Goal: Task Accomplishment & Management: Use online tool/utility

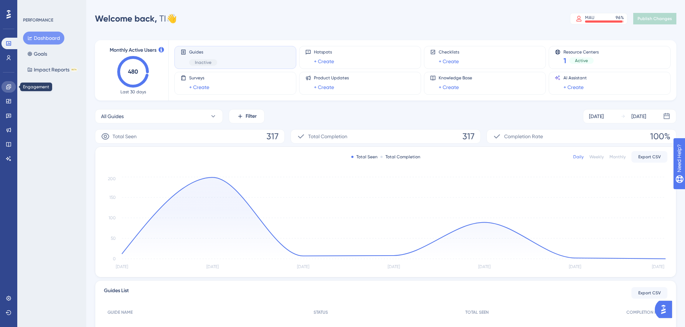
click at [9, 85] on icon at bounding box center [9, 87] width 6 height 6
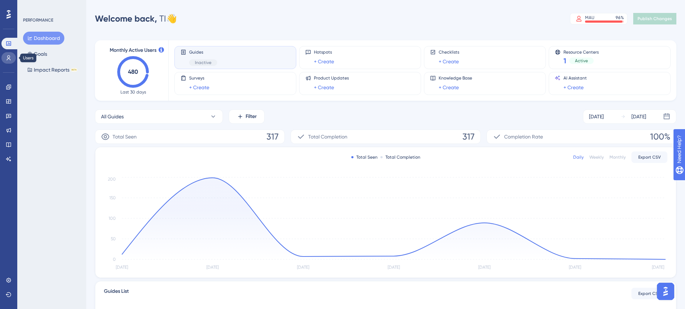
click at [12, 59] on link at bounding box center [8, 57] width 14 height 11
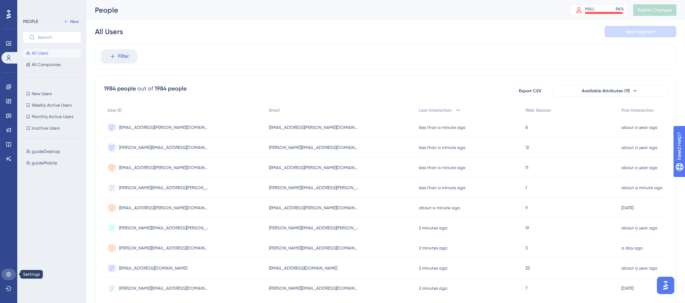
click at [9, 278] on link at bounding box center [8, 274] width 14 height 11
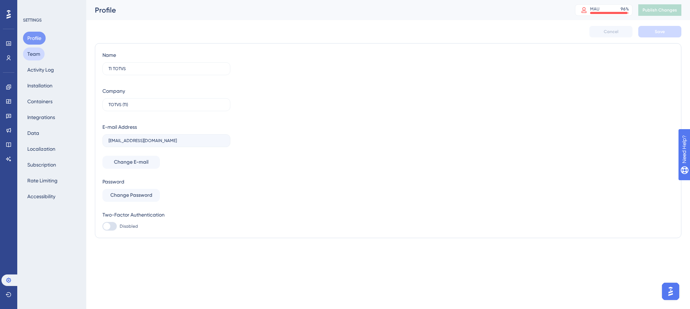
click at [33, 55] on button "Team" at bounding box center [34, 53] width 22 height 13
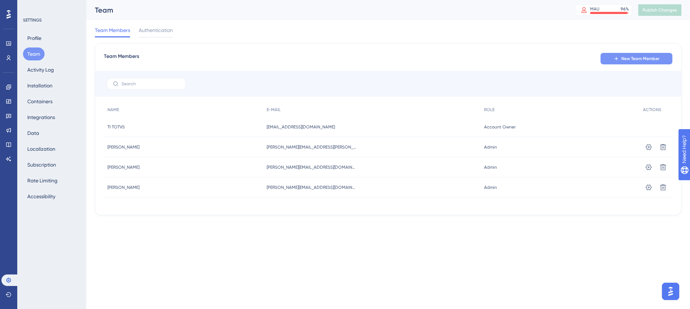
click at [650, 62] on button "New Team Member" at bounding box center [636, 58] width 72 height 11
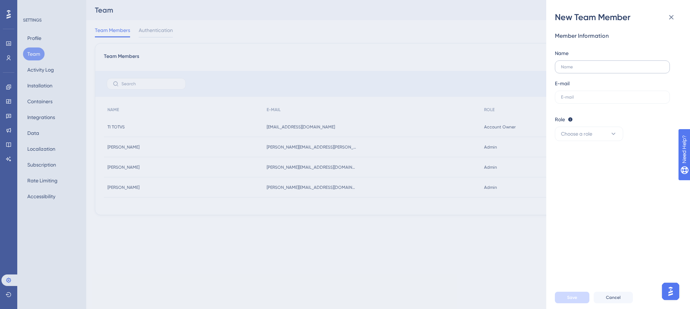
click at [625, 70] on label at bounding box center [612, 66] width 115 height 13
click at [625, 69] on input "text" at bounding box center [612, 66] width 103 height 5
type input "Giuseppe"
click at [599, 97] on input "text" at bounding box center [612, 97] width 103 height 5
paste input "giuseppe.fontanella@totvs.com.br"
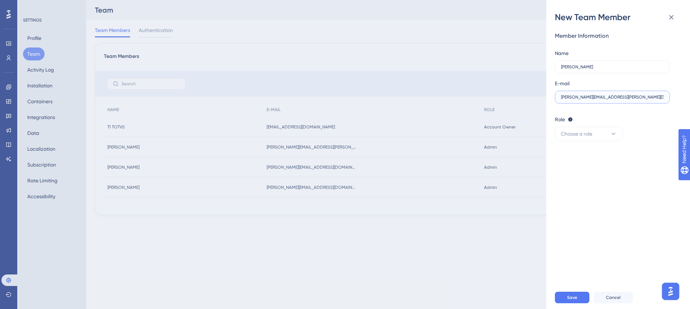
type input "giuseppe.fontanella@totvs.com.br"
click at [600, 125] on div "Role Editor: Create & edit materials Publisher: Editor + Publish changes Admin:…" at bounding box center [615, 128] width 121 height 26
click at [600, 136] on button "Choose a role" at bounding box center [589, 133] width 68 height 14
click at [592, 168] on div "Publisher Publisher" at bounding box center [588, 170] width 47 height 14
click at [569, 296] on span "Save" at bounding box center [572, 297] width 10 height 6
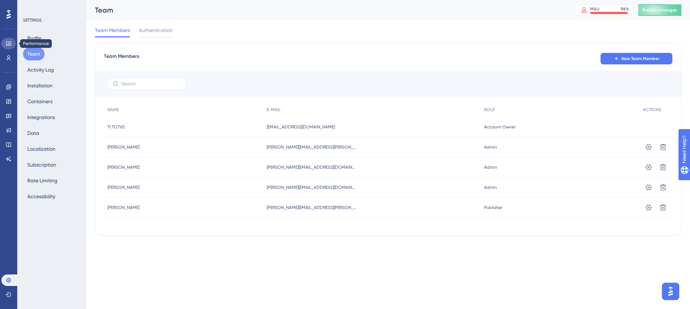
click at [9, 43] on icon at bounding box center [9, 44] width 6 height 6
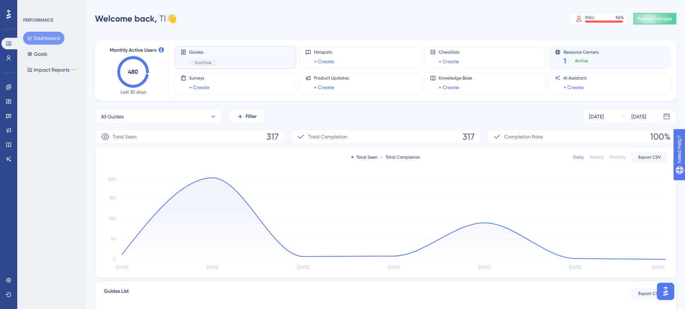
click at [578, 59] on span "Active" at bounding box center [581, 61] width 13 height 6
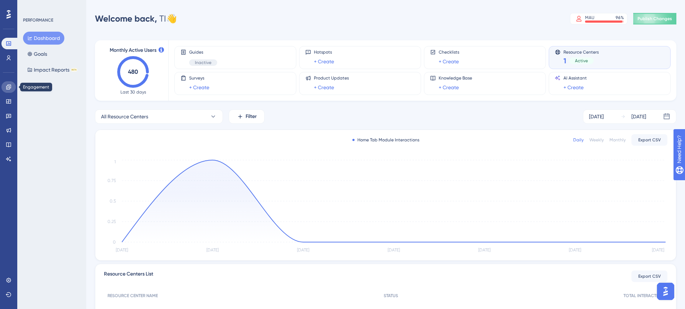
click at [7, 86] on icon at bounding box center [9, 87] width 6 height 6
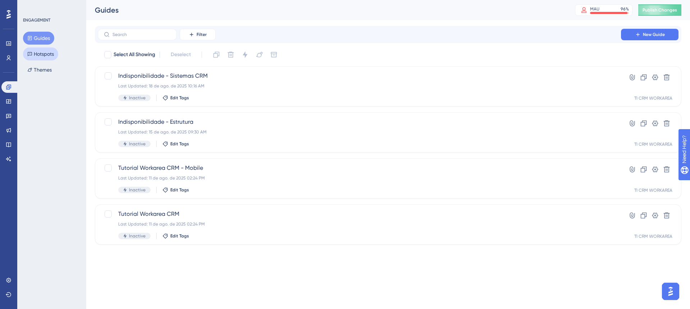
click at [55, 52] on button "Hotspots" at bounding box center [40, 53] width 35 height 13
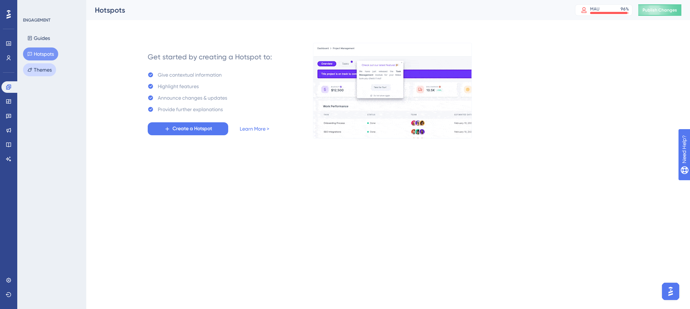
click at [49, 73] on button "Themes" at bounding box center [39, 69] width 33 height 13
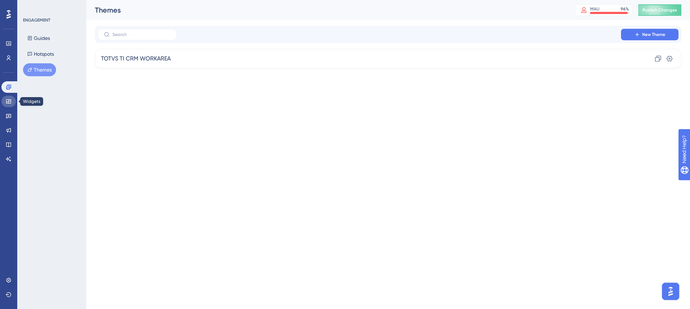
click at [9, 102] on icon at bounding box center [9, 101] width 6 height 6
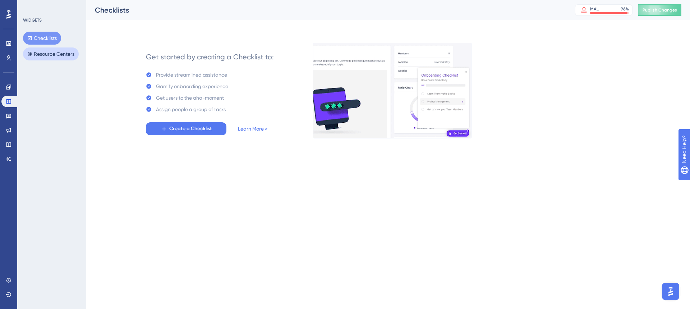
click at [47, 55] on button "Resource Centers" at bounding box center [51, 53] width 56 height 13
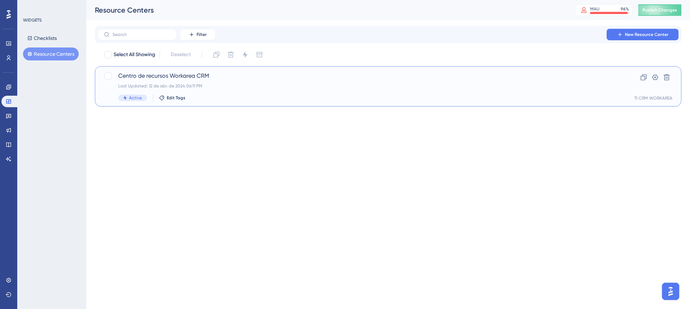
click at [166, 75] on span "Centro de recursos Workarea CRM" at bounding box center [359, 76] width 482 height 9
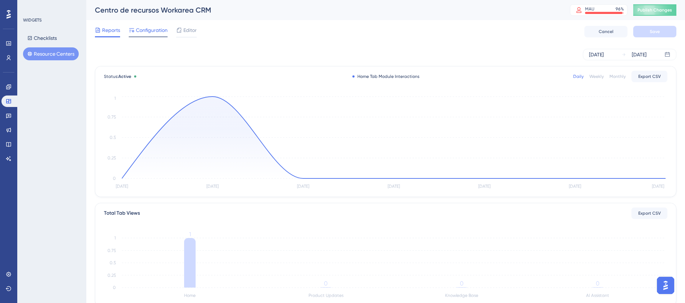
click at [147, 30] on span "Configuration" at bounding box center [152, 30] width 32 height 9
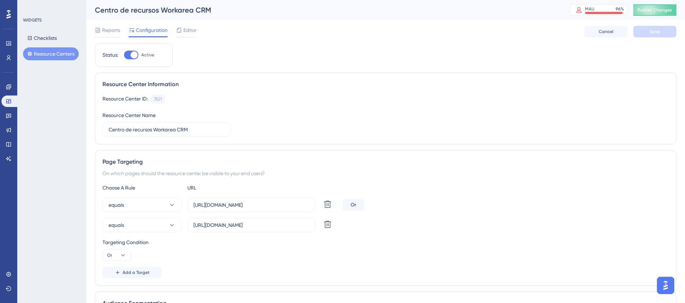
click at [132, 55] on div at bounding box center [133, 54] width 7 height 7
click at [124, 55] on input "Active" at bounding box center [124, 55] width 0 height 0
checkbox input "false"
click at [652, 33] on span "Save" at bounding box center [654, 32] width 10 height 6
click at [662, 10] on span "Publish Changes" at bounding box center [654, 10] width 34 height 6
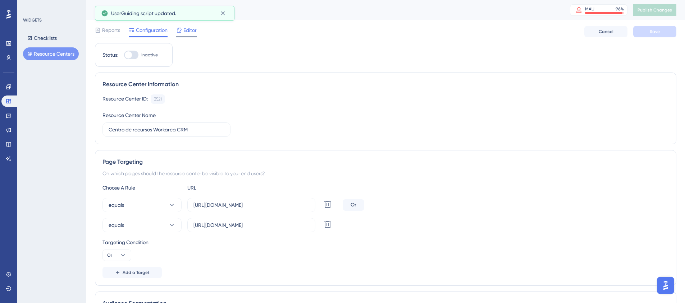
click at [192, 29] on span "Editor" at bounding box center [189, 30] width 13 height 9
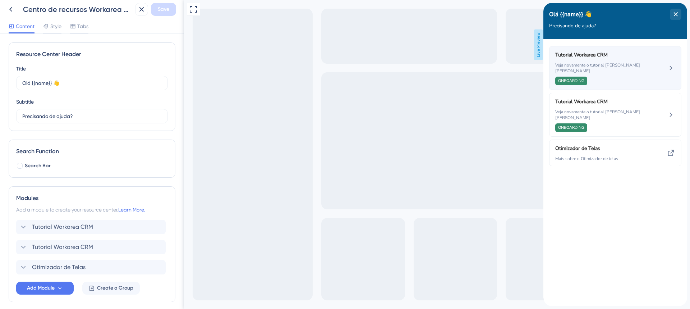
click at [593, 65] on span "Veja novamente o tutorial de boas vindas" at bounding box center [603, 67] width 96 height 11
click at [671, 68] on icon at bounding box center [671, 68] width 9 height 9
click at [671, 64] on icon at bounding box center [671, 68] width 9 height 9
click at [606, 65] on span "Veja novamente o tutorial de boas vindas" at bounding box center [603, 67] width 96 height 11
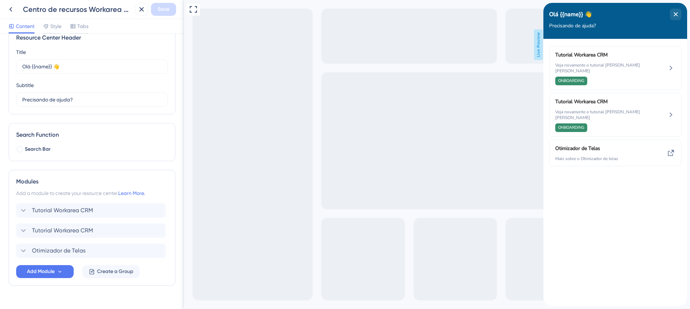
scroll to position [31, 0]
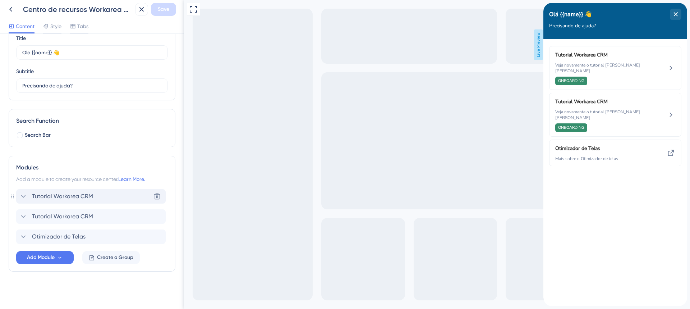
click at [20, 196] on icon at bounding box center [23, 196] width 9 height 9
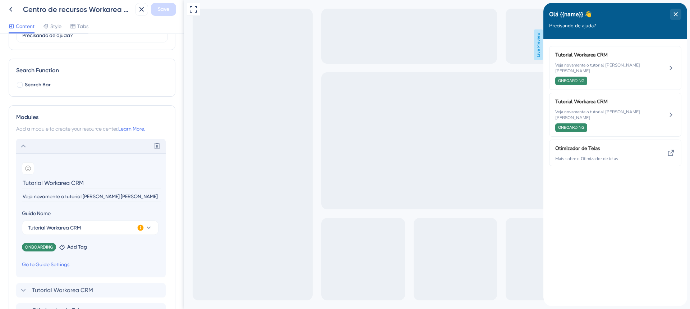
scroll to position [138, 0]
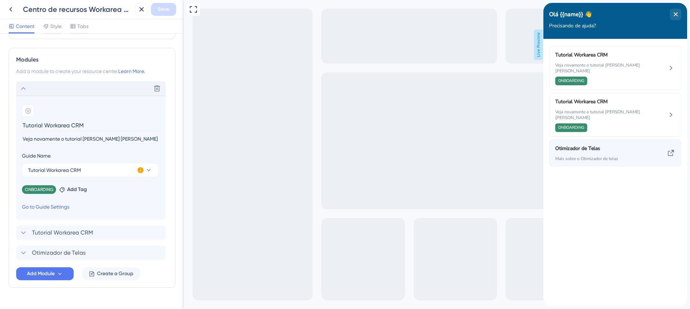
click at [592, 144] on span "Otimizador de Telas" at bounding box center [597, 148] width 84 height 9
click at [672, 150] on icon at bounding box center [671, 153] width 6 height 6
click at [24, 86] on icon at bounding box center [23, 88] width 9 height 9
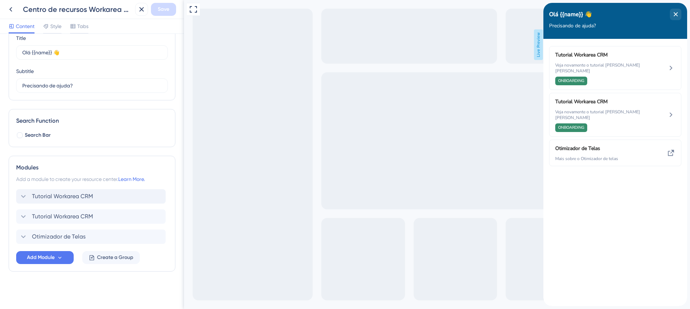
scroll to position [0, 0]
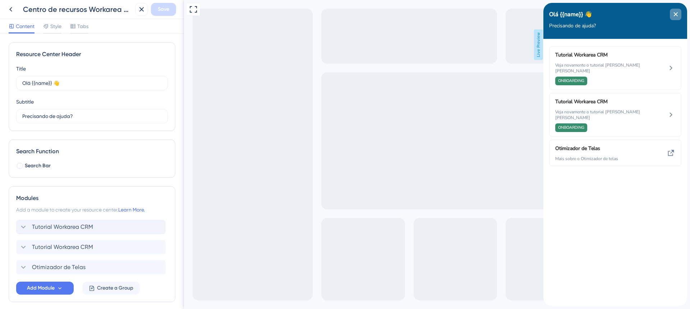
click at [677, 16] on icon "close resource center" at bounding box center [675, 14] width 4 height 4
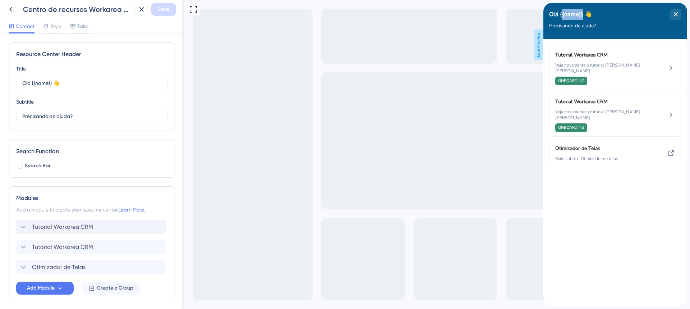
drag, startPoint x: 567, startPoint y: 13, endPoint x: 583, endPoint y: 13, distance: 15.8
click at [583, 13] on span "Olá {{name}} 👋" at bounding box center [570, 14] width 43 height 11
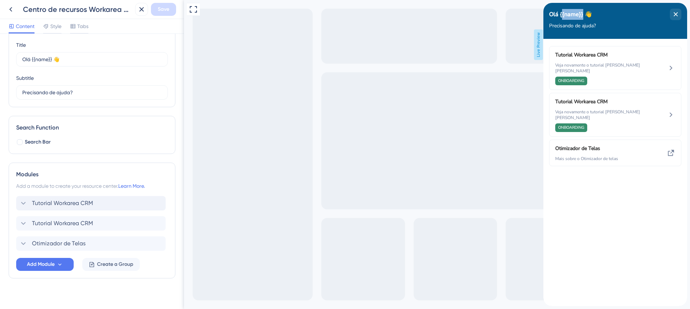
scroll to position [31, 0]
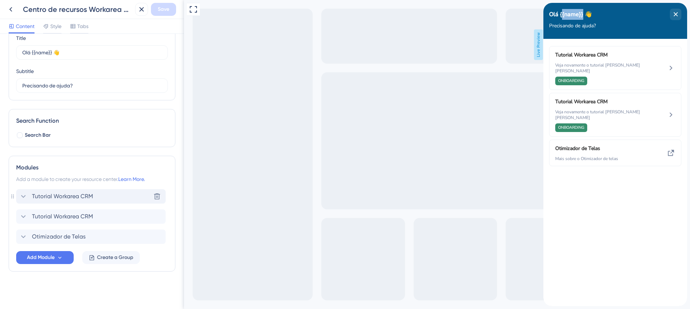
click at [23, 195] on icon at bounding box center [23, 196] width 9 height 9
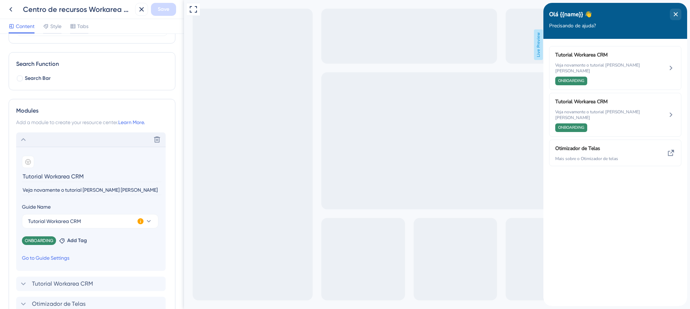
scroll to position [138, 0]
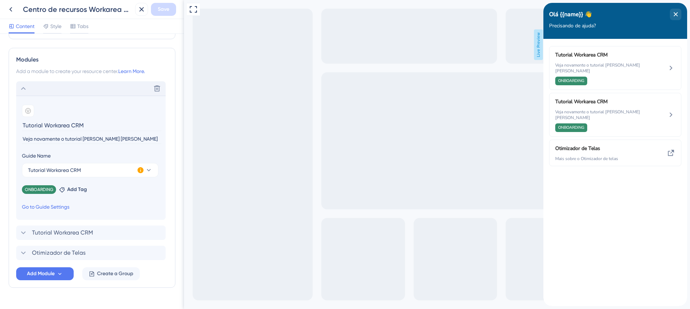
click at [23, 91] on icon at bounding box center [23, 88] width 9 height 9
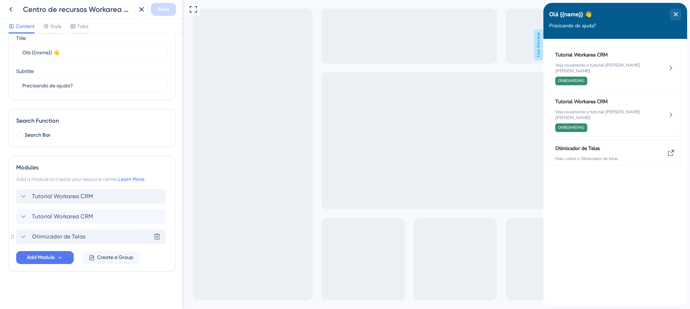
click at [22, 236] on icon at bounding box center [23, 236] width 9 height 9
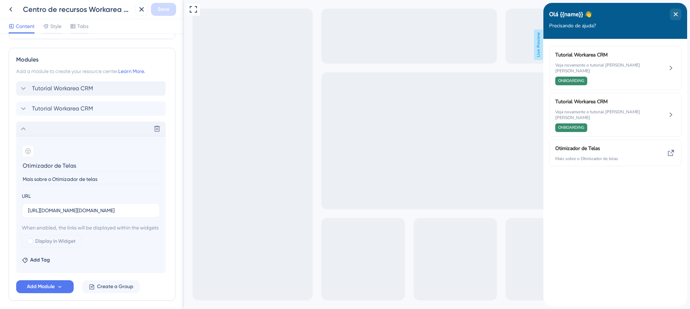
scroll to position [176, 0]
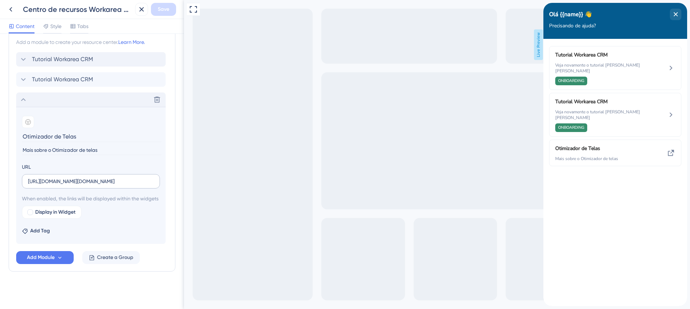
drag, startPoint x: 28, startPoint y: 171, endPoint x: 115, endPoint y: 172, distance: 87.7
click at [115, 174] on label "https://tdn.totvs.com/pages/releaseview.action?pageId=793819572" at bounding box center [91, 181] width 138 height 14
click at [115, 177] on input "https://tdn.totvs.com/pages/releaseview.action?pageId=793819572" at bounding box center [91, 181] width 126 height 8
click at [128, 177] on input "https://tdn.totvs.com/pages/releaseview.action?pageId=793819572" at bounding box center [91, 181] width 126 height 8
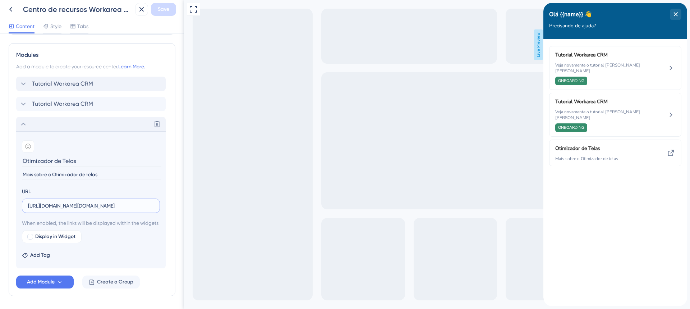
scroll to position [60, 0]
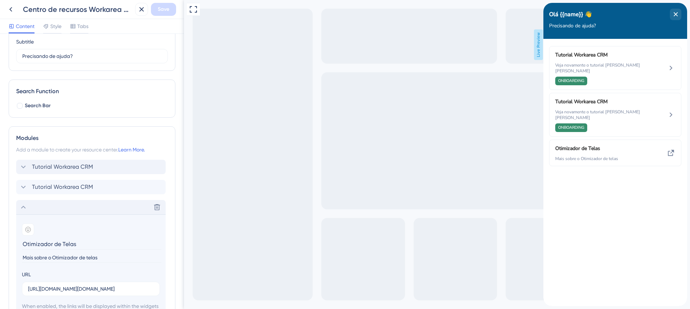
click at [26, 206] on icon at bounding box center [23, 207] width 9 height 9
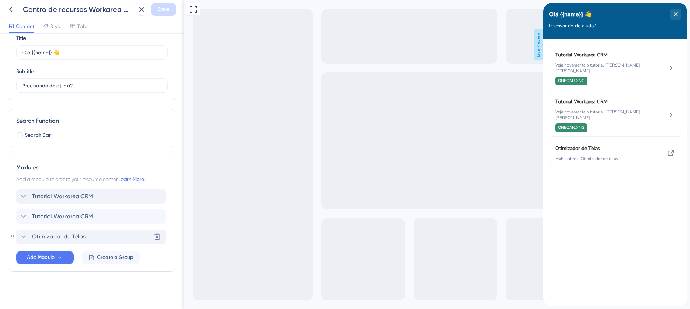
scroll to position [31, 0]
click at [675, 13] on icon "close resource center" at bounding box center [675, 14] width 4 height 4
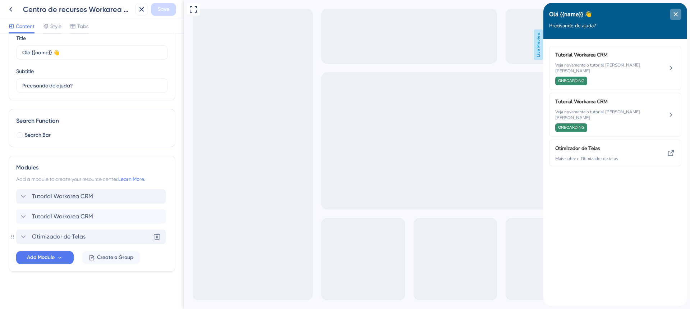
click at [676, 16] on icon "close resource center" at bounding box center [675, 14] width 4 height 4
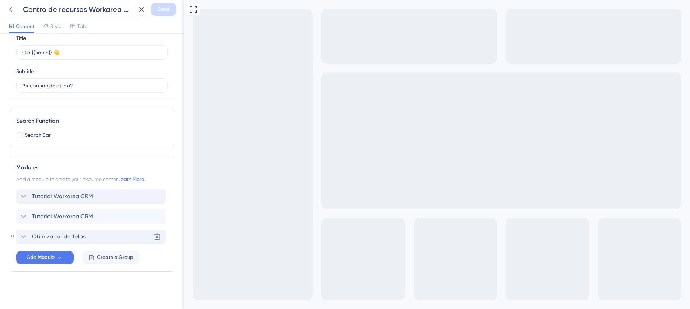
click at [11, 7] on icon at bounding box center [10, 9] width 9 height 9
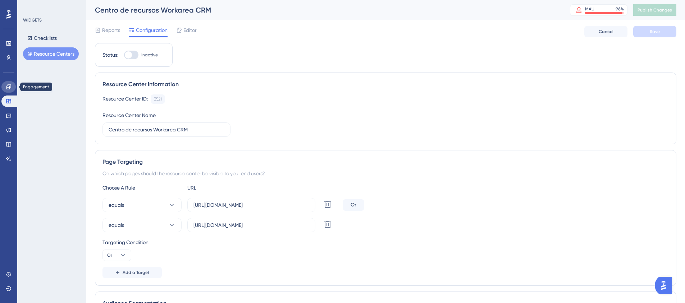
click at [6, 86] on icon at bounding box center [8, 86] width 5 height 5
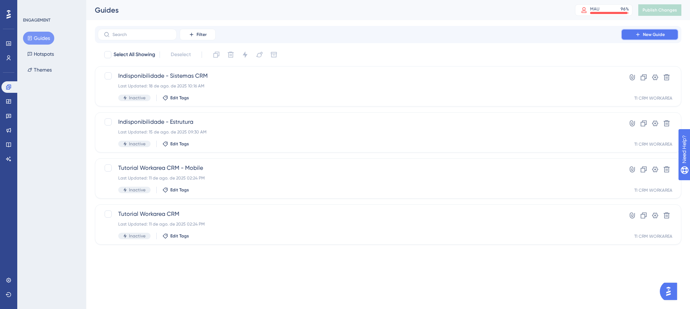
click at [652, 34] on span "New Guide" at bounding box center [654, 35] width 22 height 6
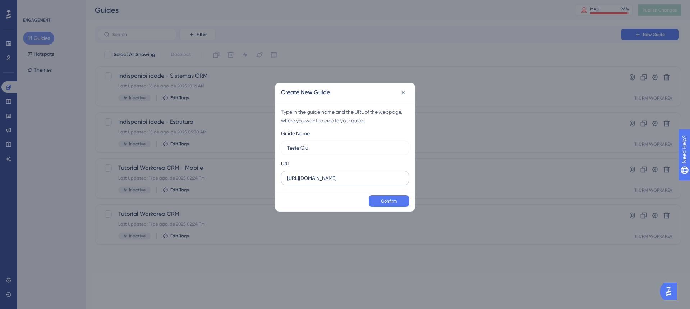
type input "Teste Giu"
drag, startPoint x: 356, startPoint y: 179, endPoint x: 389, endPoint y: 178, distance: 32.7
click at [389, 178] on input "https://ticrm-hml.totvs.com.br:4500" at bounding box center [345, 178] width 116 height 8
click at [370, 179] on input "https://ticrm-hml.totvs.com.br:4500" at bounding box center [345, 178] width 116 height 8
drag, startPoint x: 381, startPoint y: 177, endPoint x: 358, endPoint y: 177, distance: 23.7
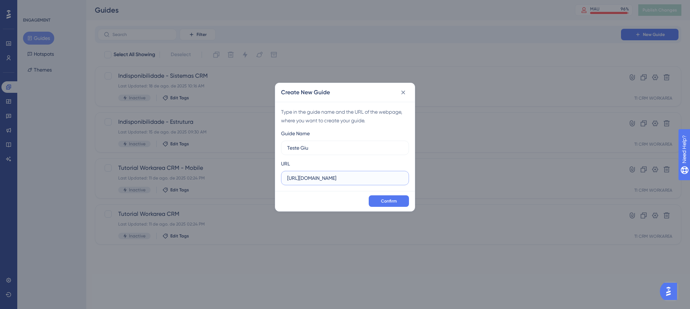
click at [358, 177] on input "https://ticrm-hml.totvs.com.br:4500" at bounding box center [345, 178] width 116 height 8
drag, startPoint x: 325, startPoint y: 178, endPoint x: 330, endPoint y: 177, distance: 5.1
click at [330, 177] on input "https://ticrm-hml.totvs.com.br" at bounding box center [345, 178] width 116 height 8
click at [357, 176] on input "https://ticrm-hml.totvs.com.br" at bounding box center [345, 178] width 116 height 8
click at [374, 179] on input "https://ticrm-hml.totvs.com.br" at bounding box center [345, 178] width 116 height 8
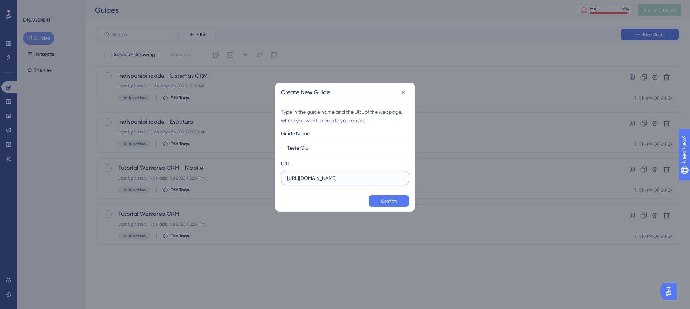
drag, startPoint x: 374, startPoint y: 179, endPoint x: 286, endPoint y: 178, distance: 88.1
click at [286, 178] on label "https://ticrm-hml.totvs.com.br" at bounding box center [345, 178] width 128 height 14
type input "https://ticrm-hml.totvs.com.br"
click at [397, 200] on button "Confirm" at bounding box center [389, 200] width 40 height 11
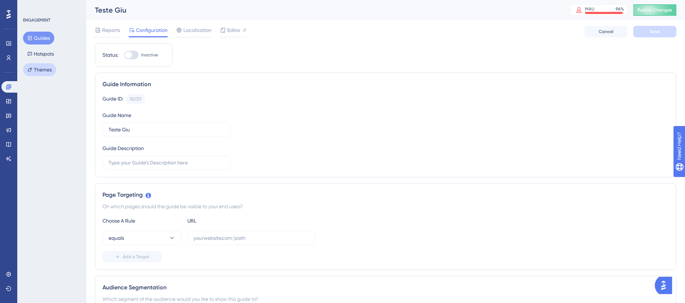
click at [46, 69] on button "Themes" at bounding box center [39, 69] width 33 height 13
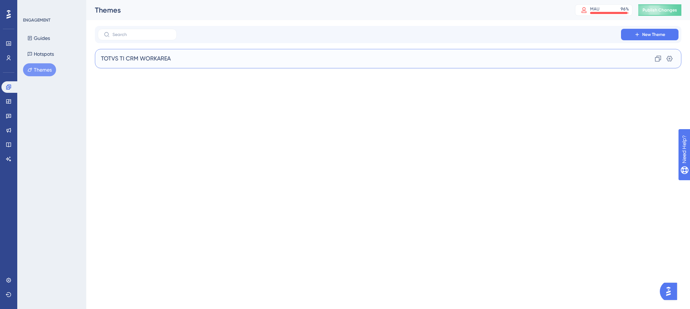
click at [160, 50] on div "TOTVS TI CRM WORKAREA Clone Settings" at bounding box center [388, 58] width 586 height 19
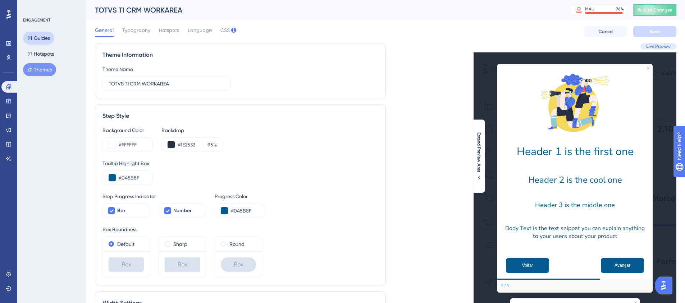
click at [37, 37] on button "Guides" at bounding box center [38, 38] width 31 height 13
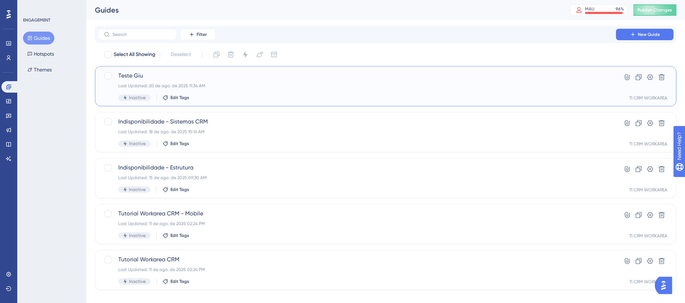
click at [130, 76] on span "Teste Giu" at bounding box center [356, 76] width 477 height 9
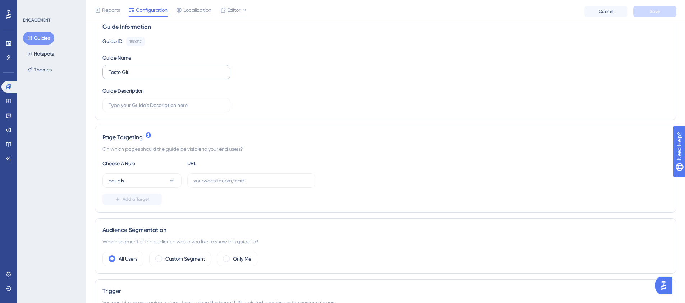
scroll to position [72, 0]
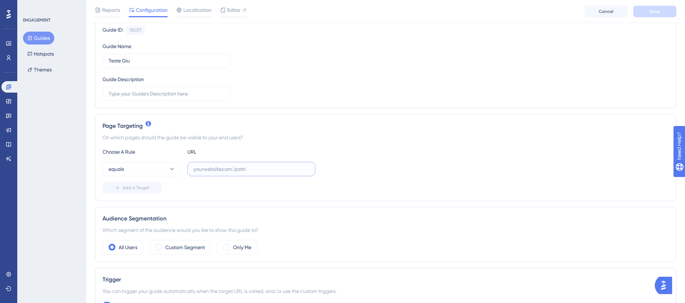
click at [217, 171] on input "text" at bounding box center [251, 169] width 116 height 8
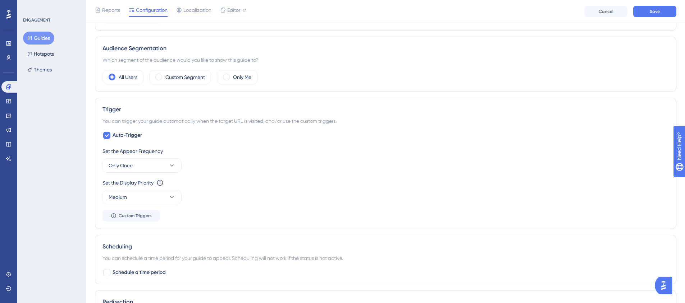
scroll to position [252, 0]
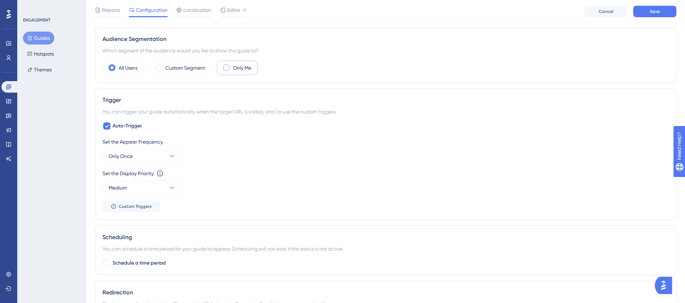
type input "crm.totvs.io"
click at [226, 68] on span at bounding box center [226, 67] width 7 height 7
click at [232, 65] on input "radio" at bounding box center [232, 65] width 0 height 0
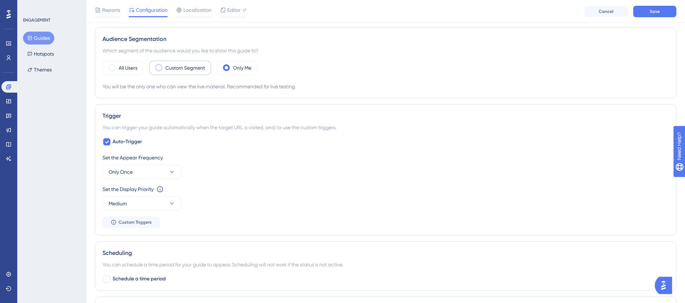
click at [186, 65] on label "Custom Segment" at bounding box center [185, 68] width 40 height 9
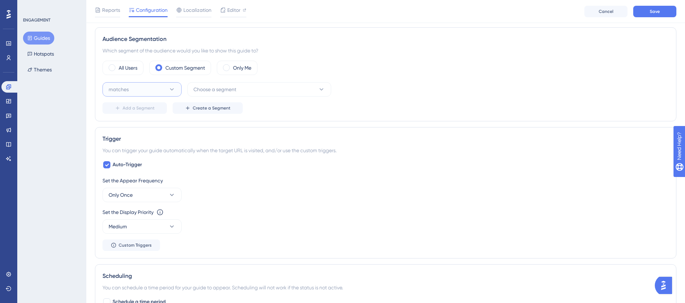
click at [166, 87] on button "matches" at bounding box center [141, 89] width 79 height 14
click at [246, 95] on button "Choose a segment" at bounding box center [259, 89] width 144 height 14
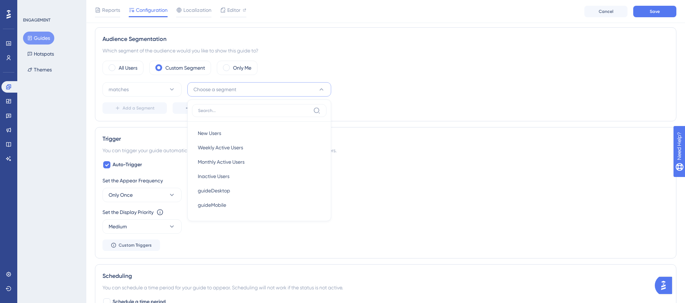
scroll to position [259, 0]
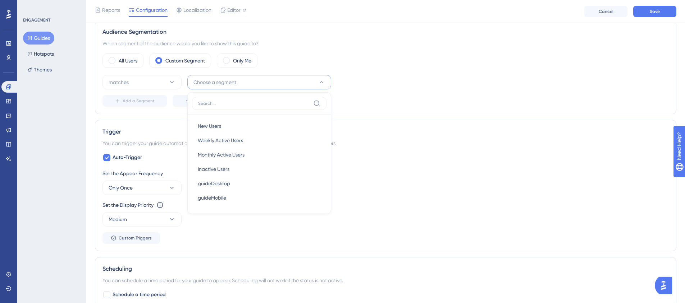
click at [241, 77] on button "Choose a segment" at bounding box center [259, 82] width 144 height 14
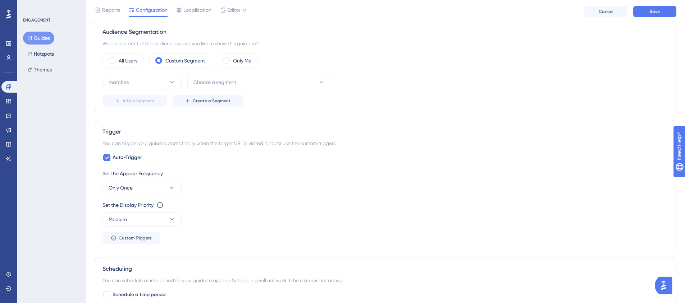
click at [354, 51] on div "Audience Segmentation Which segment of the audience would you like to show this…" at bounding box center [385, 67] width 581 height 94
click at [241, 56] on label "Only Me" at bounding box center [242, 60] width 18 height 9
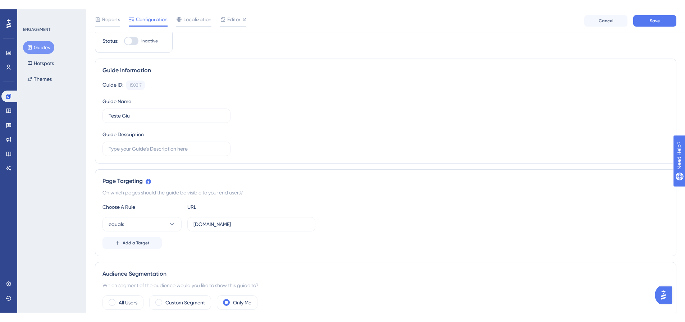
scroll to position [0, 0]
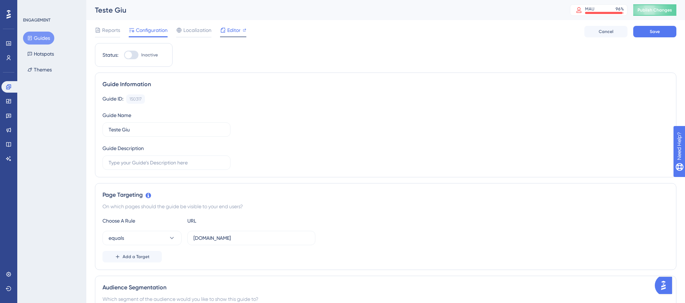
click at [231, 29] on span "Editor" at bounding box center [233, 30] width 13 height 9
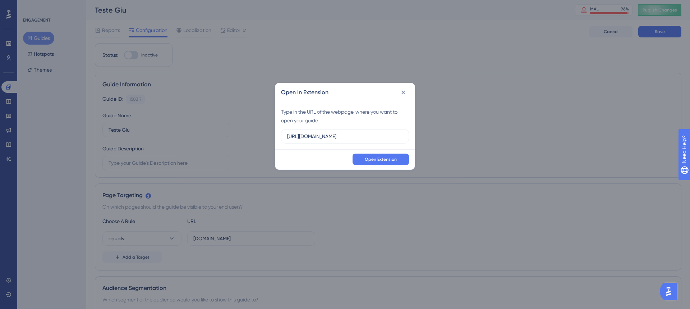
drag, startPoint x: 354, startPoint y: 134, endPoint x: 255, endPoint y: 132, distance: 99.2
click at [255, 132] on div "Open In Extension Type in the URL of the webpage, where you want to open your g…" at bounding box center [345, 154] width 690 height 309
drag, startPoint x: 300, startPoint y: 134, endPoint x: 307, endPoint y: 134, distance: 6.1
click at [301, 134] on input "https://ticrm-hml.totvs.com.br:4500" at bounding box center [345, 136] width 116 height 8
click at [305, 135] on input "https://ticrm-hml.totvs.com.br:4500" at bounding box center [345, 136] width 116 height 8
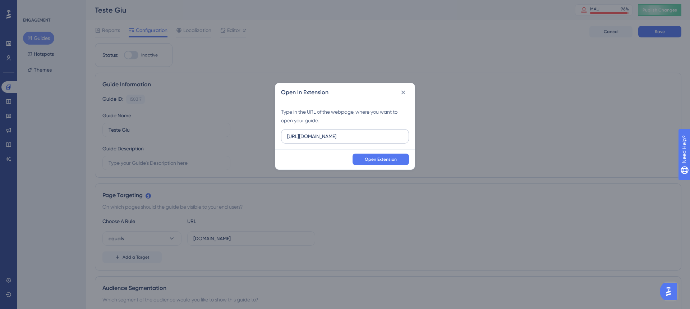
drag, startPoint x: 306, startPoint y: 137, endPoint x: 385, endPoint y: 136, distance: 78.3
click at [385, 136] on input "https://ticrm-hml.totvs.com.br:4500" at bounding box center [345, 136] width 116 height 8
type input "https://crm.totvs.io"
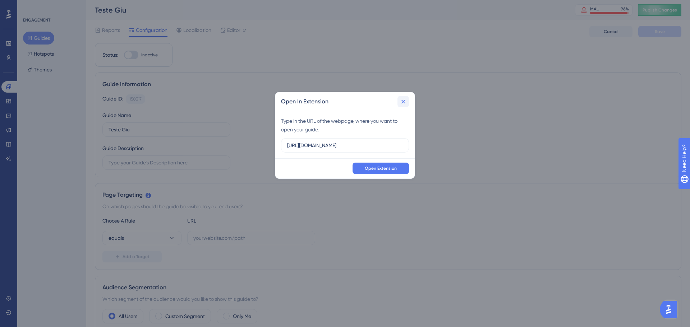
click at [405, 100] on icon at bounding box center [403, 101] width 7 height 7
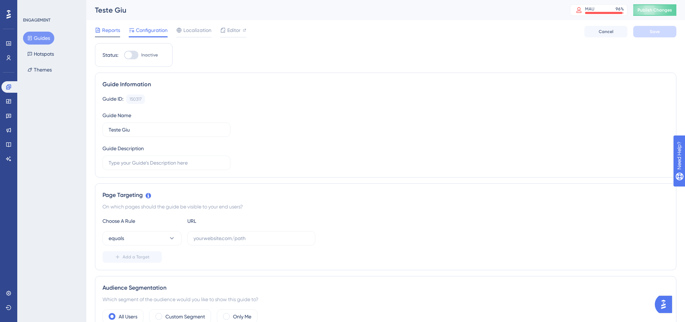
click at [101, 28] on div "Reports" at bounding box center [107, 30] width 25 height 9
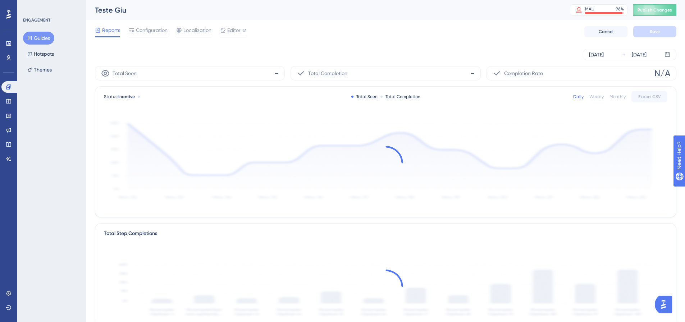
click at [40, 38] on button "Guides" at bounding box center [38, 38] width 31 height 13
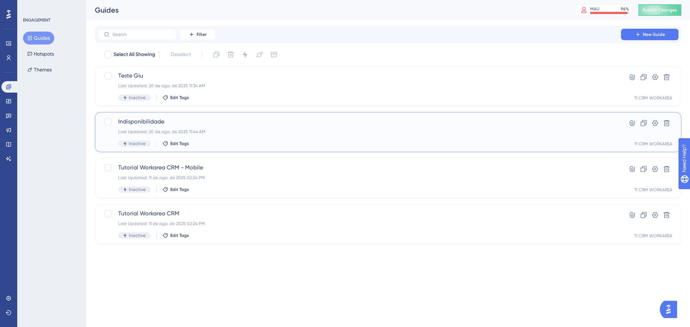
click at [235, 127] on div "Indisponibilidade Last Updated: 20 de ago. de 2025 11:44 AM Inactive Edit Tags" at bounding box center [359, 132] width 482 height 29
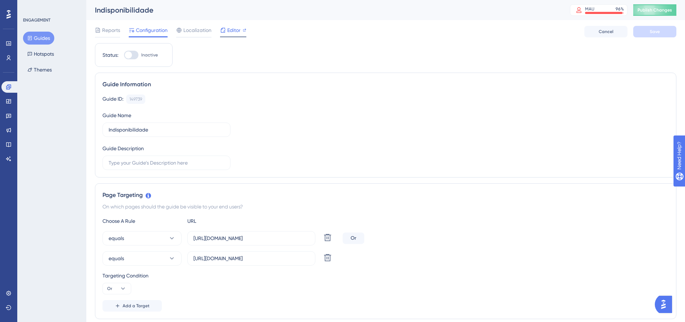
click at [231, 32] on span "Editor" at bounding box center [233, 30] width 13 height 9
